Goal: Transaction & Acquisition: Purchase product/service

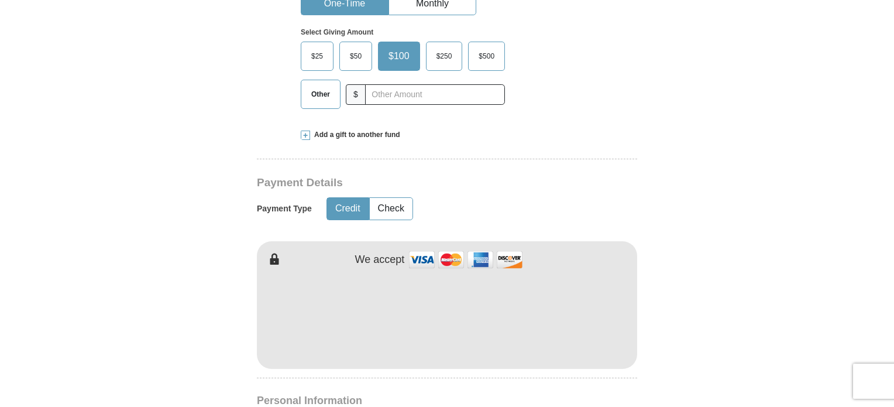
scroll to position [416, 0]
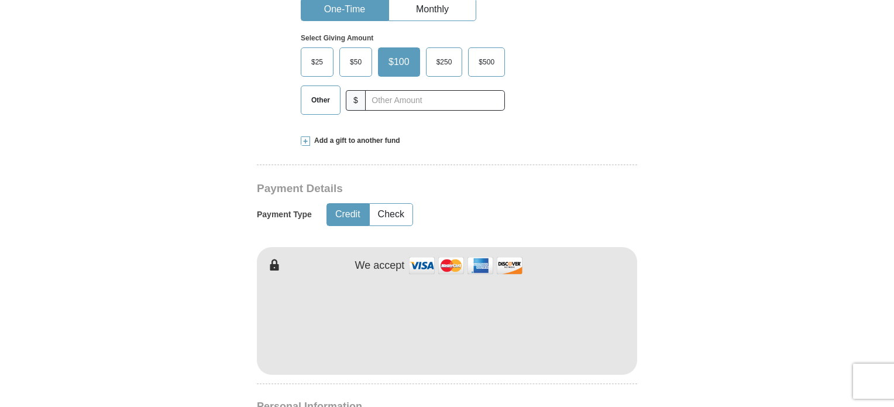
click at [335, 143] on span "Add a gift to another fund" at bounding box center [355, 141] width 90 height 10
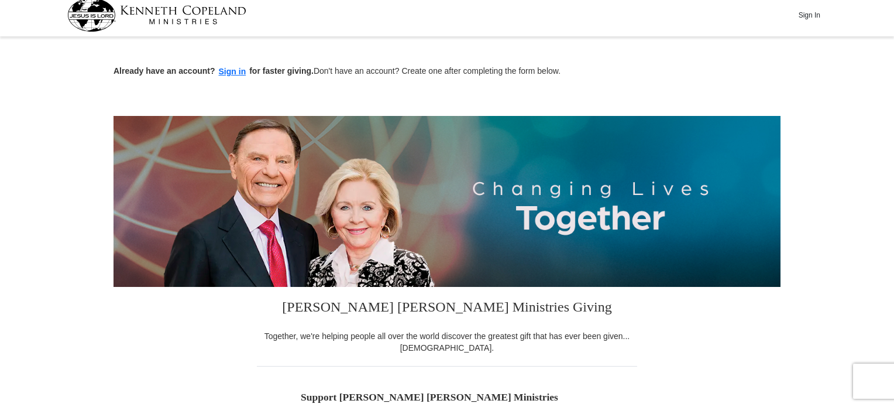
scroll to position [3, 0]
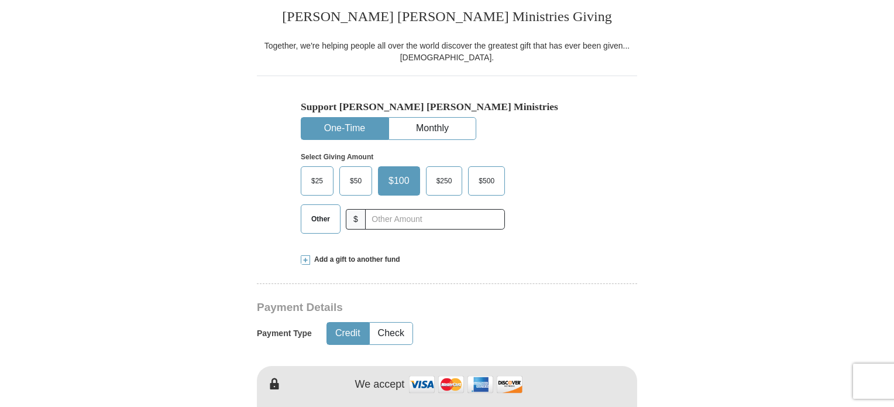
scroll to position [297, 0]
click at [327, 260] on span "Add a gift to another fund" at bounding box center [355, 259] width 90 height 10
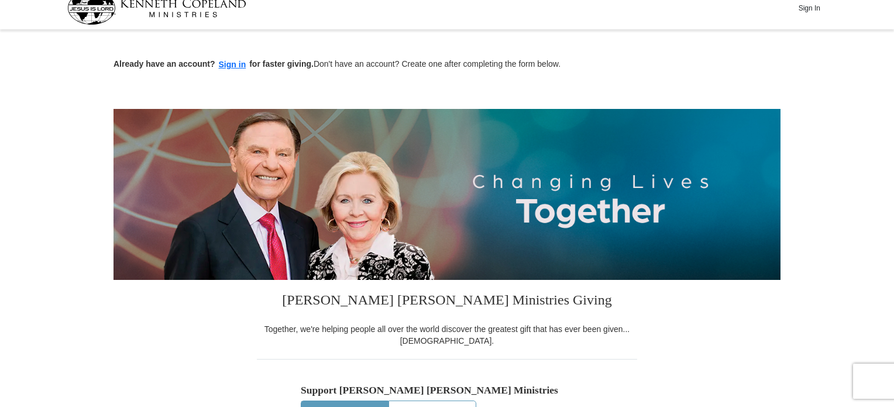
scroll to position [0, 0]
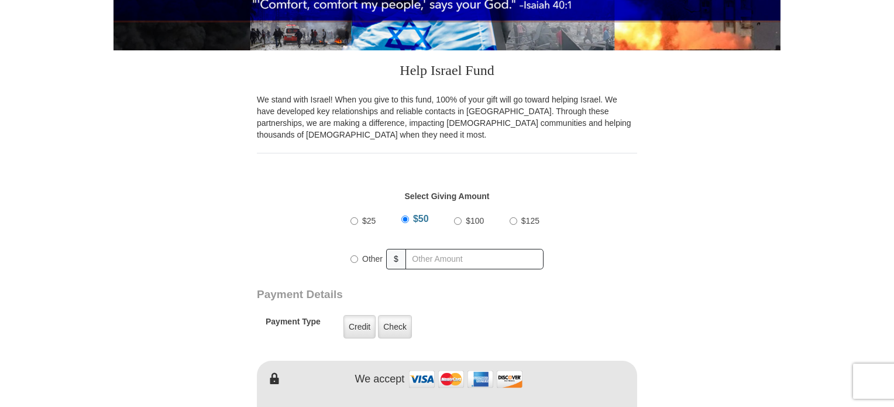
scroll to position [286, 0]
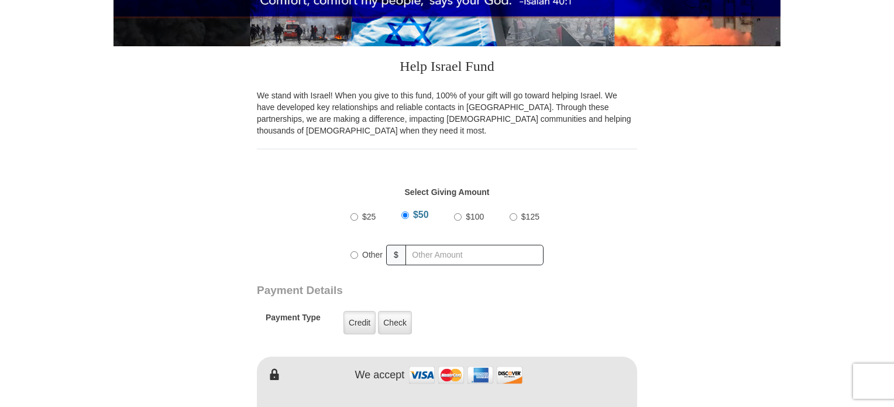
click at [459, 218] on input "$100" at bounding box center [458, 217] width 8 height 8
radio input "true"
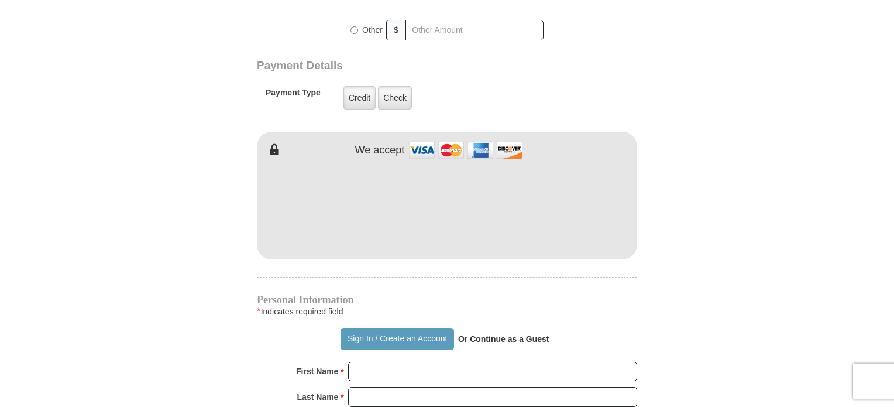
scroll to position [512, 0]
click at [358, 107] on label "Credit" at bounding box center [360, 96] width 32 height 23
click at [0, 0] on input "Credit" at bounding box center [0, 0] width 0 height 0
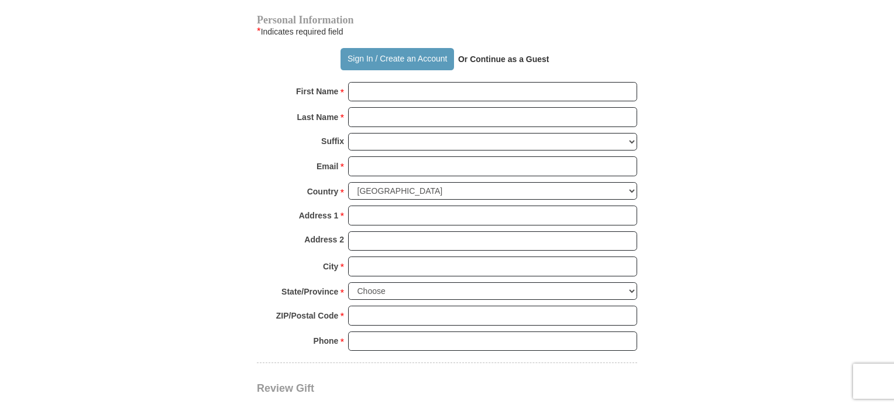
scroll to position [790, 0]
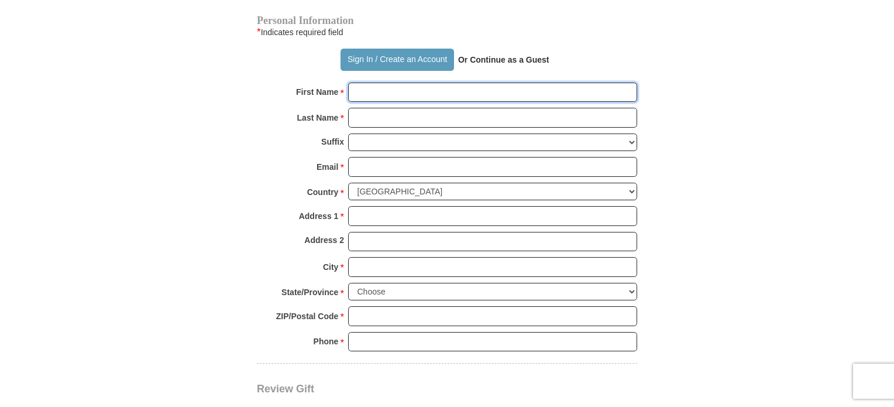
click at [389, 86] on input "First Name *" at bounding box center [492, 93] width 289 height 20
type input "[PERSON_NAME]"
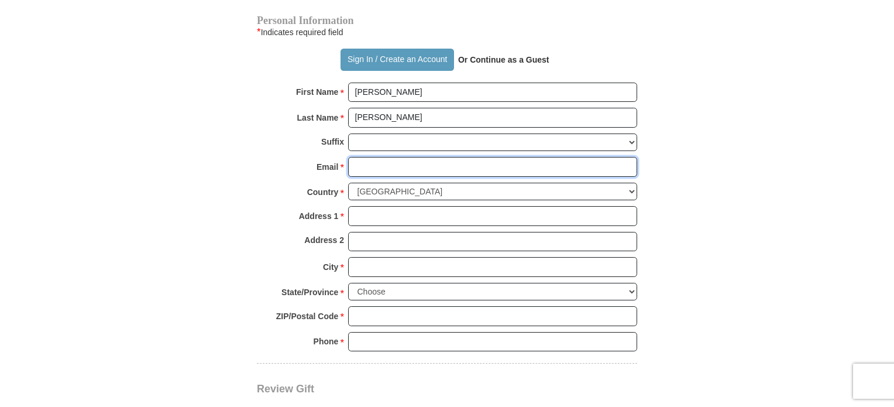
type input "[EMAIL_ADDRESS][DOMAIN_NAME]"
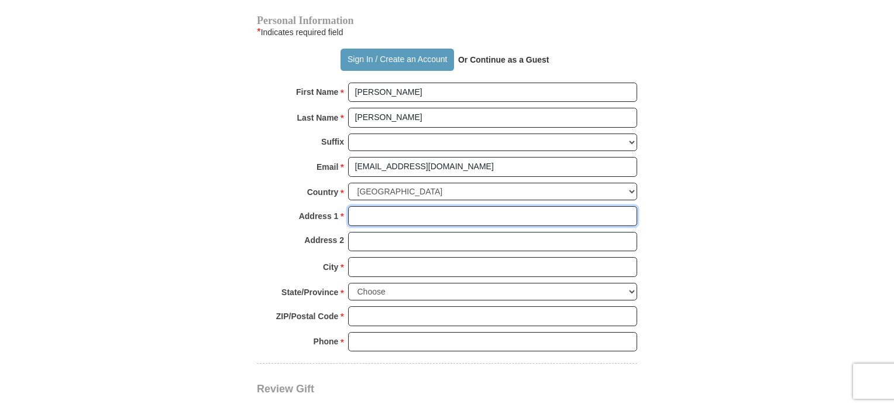
type input "[STREET_ADDRESS]"
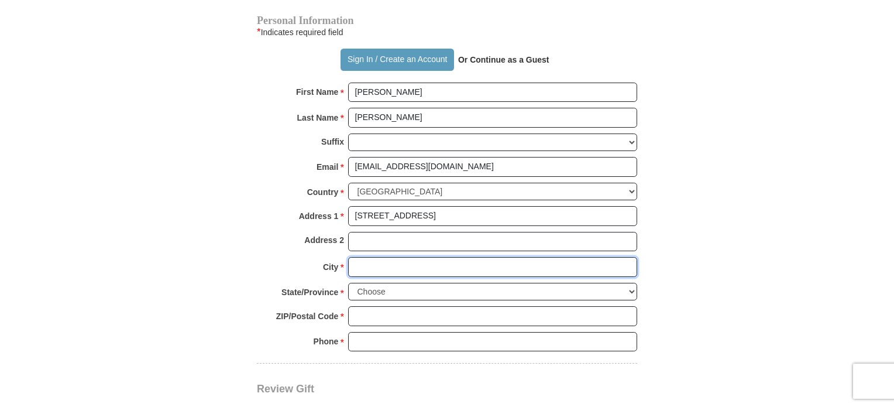
type input "Columbia"
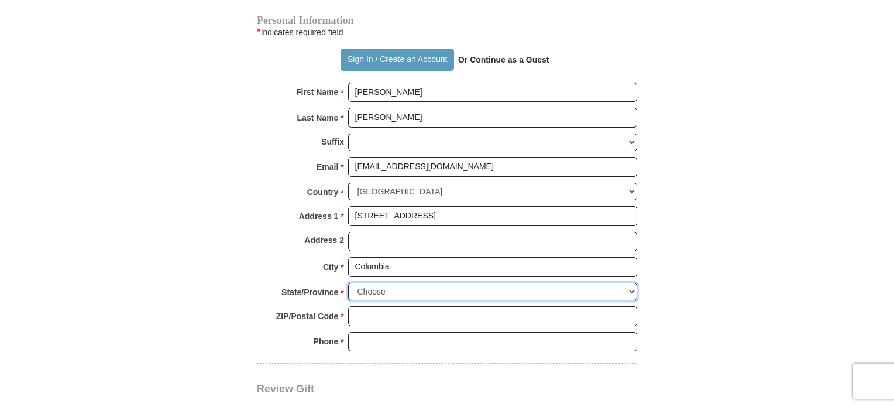
select select "SC"
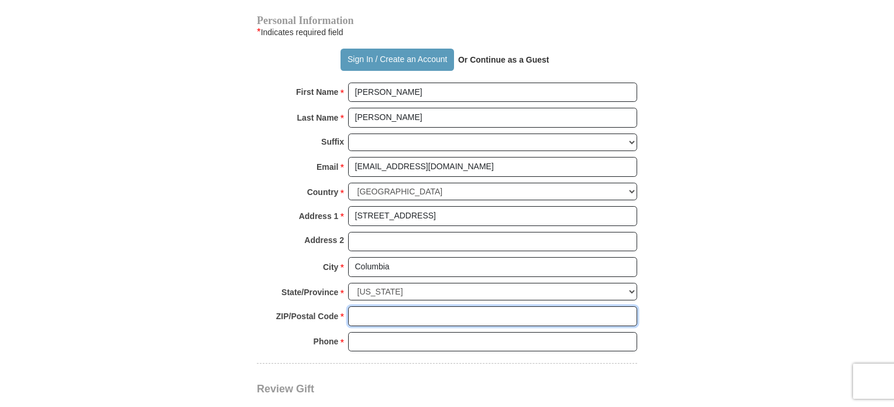
type input "29223"
type input "8037296758"
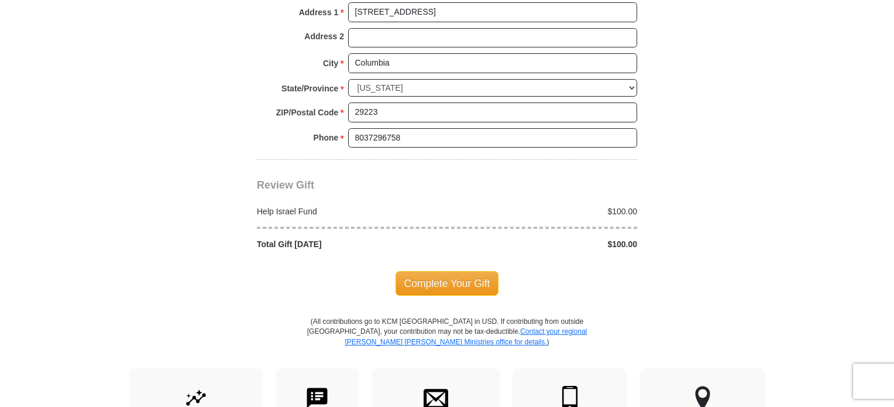
scroll to position [995, 0]
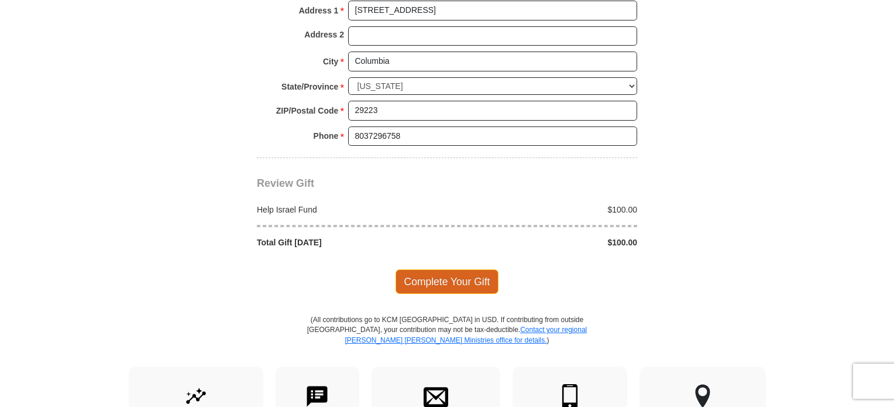
click at [455, 279] on span "Complete Your Gift" at bounding box center [448, 281] width 104 height 25
